Goal: Information Seeking & Learning: Learn about a topic

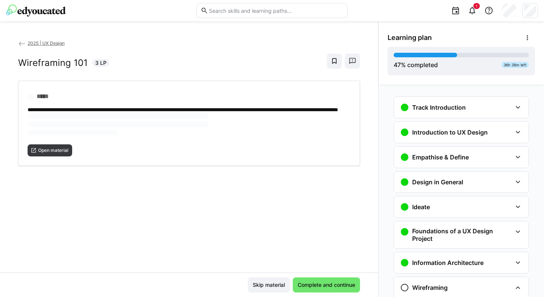
scroll to position [103, 0]
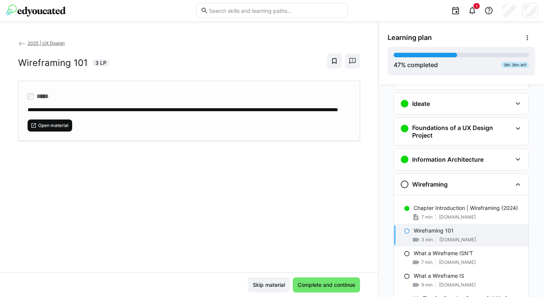
click at [59, 129] on span "Open material" at bounding box center [53, 126] width 32 height 6
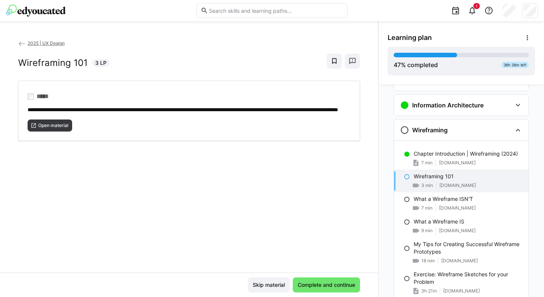
scroll to position [165, 0]
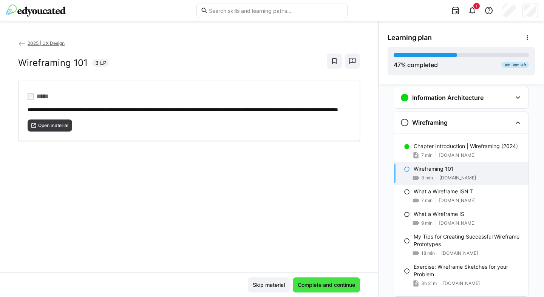
click at [338, 280] on span "Complete and continue" at bounding box center [326, 285] width 67 height 15
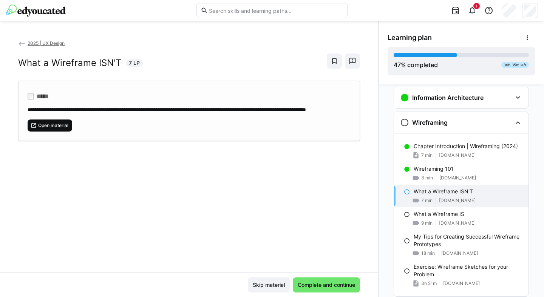
click at [54, 129] on span "Open material" at bounding box center [53, 126] width 32 height 6
click at [312, 285] on span "Complete and continue" at bounding box center [326, 286] width 60 height 8
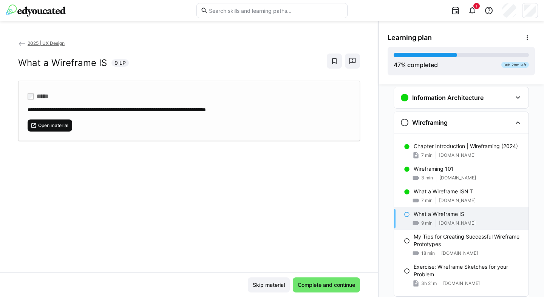
click at [47, 123] on span "Open material" at bounding box center [53, 126] width 32 height 6
click at [341, 287] on span "Complete and continue" at bounding box center [326, 286] width 60 height 8
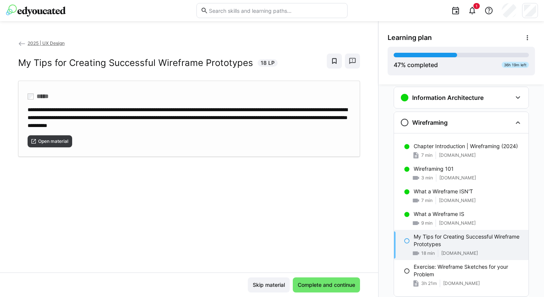
click at [62, 131] on div "Open material" at bounding box center [189, 138] width 323 height 18
click at [331, 287] on span "Complete and continue" at bounding box center [326, 286] width 60 height 8
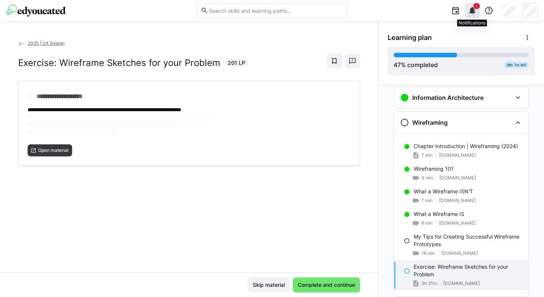
click at [473, 6] on span "1" at bounding box center [476, 6] width 6 height 6
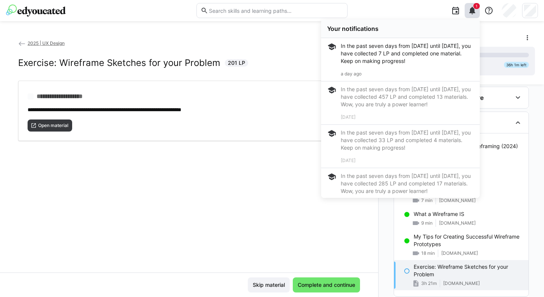
click at [412, 6] on div "1 Your notifications In the past seven days from [DATE] until [DATE], you have …" at bounding box center [445, 10] width 185 height 21
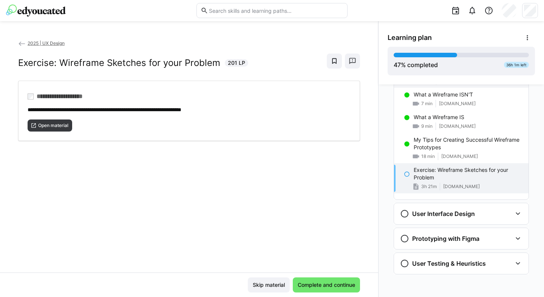
scroll to position [263, 0]
click at [56, 125] on span "Open material" at bounding box center [53, 126] width 32 height 6
click at [324, 281] on span "Complete and continue" at bounding box center [326, 285] width 67 height 15
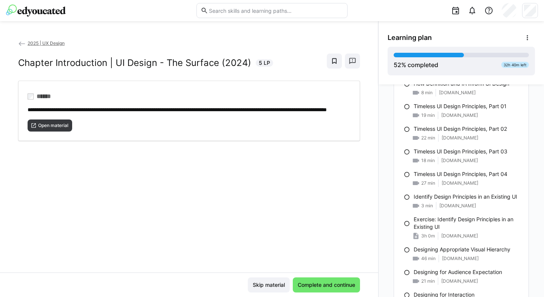
scroll to position [691, 0]
